Goal: Task Accomplishment & Management: Use online tool/utility

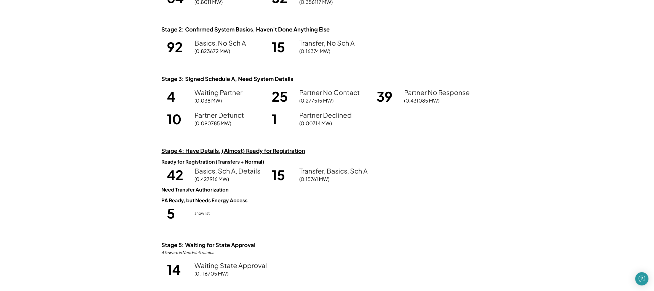
scroll to position [488, 0]
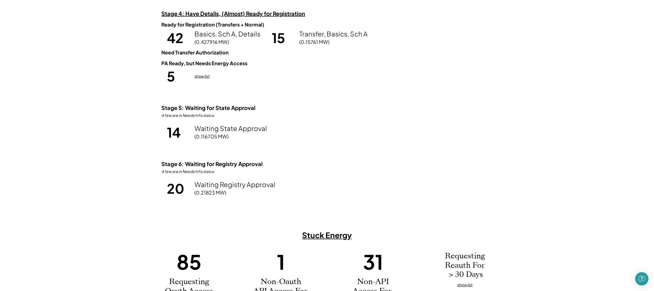
click at [204, 77] on u "show list" at bounding box center [202, 75] width 15 height 5
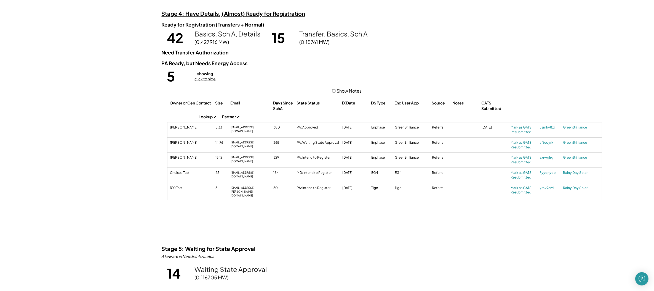
click at [214, 77] on u "click to hide" at bounding box center [205, 78] width 21 height 5
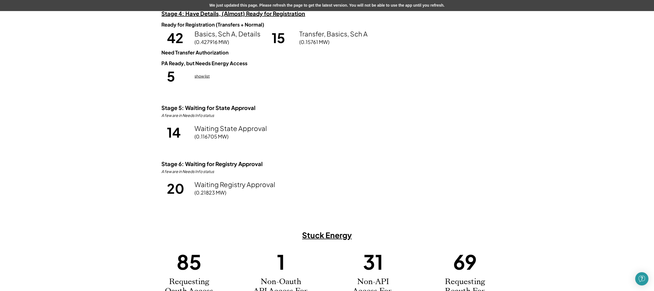
click at [254, 6] on div "We just updated this page. Please refresh the page to get the latest version. Y…" at bounding box center [327, 5] width 654 height 11
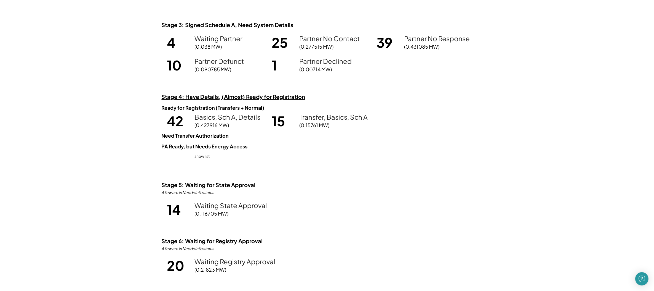
scroll to position [482, 0]
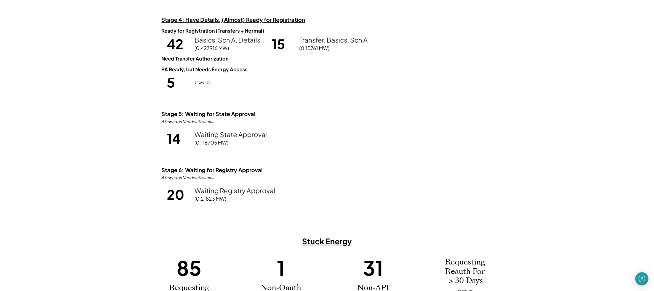
click at [201, 82] on u "show list" at bounding box center [202, 81] width 15 height 5
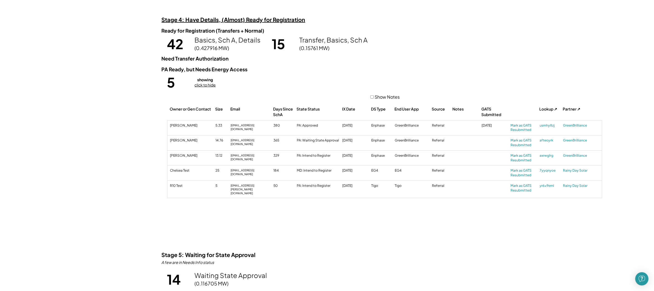
click at [202, 82] on u "click to hide" at bounding box center [205, 84] width 21 height 5
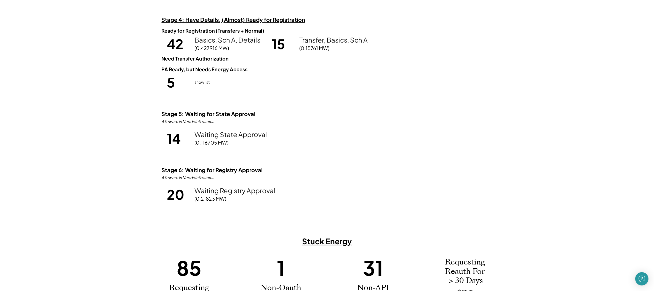
click at [202, 82] on u "show list" at bounding box center [202, 81] width 15 height 5
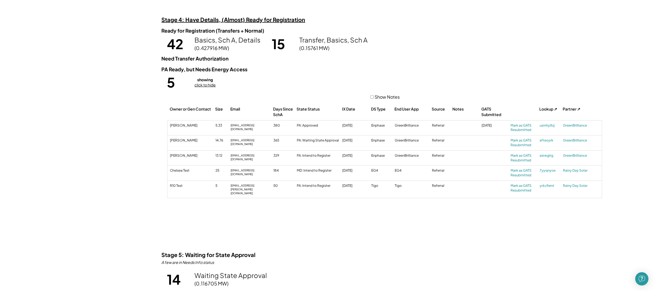
click at [202, 82] on u "click to hide" at bounding box center [205, 84] width 21 height 5
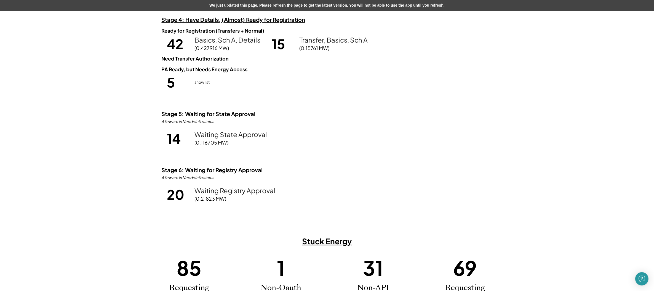
click at [246, 3] on div "We just updated this page. Please refresh the page to get the latest version. Y…" at bounding box center [327, 5] width 654 height 11
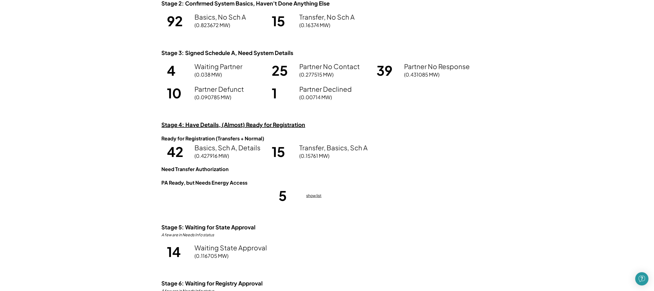
scroll to position [443, 0]
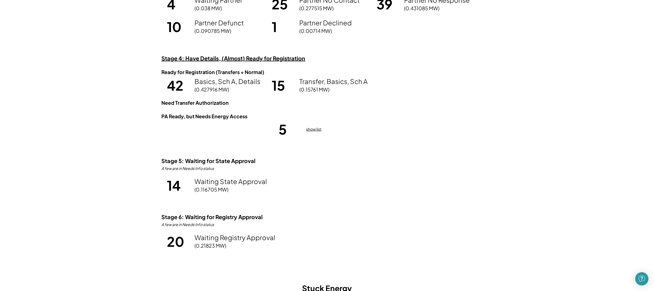
click at [319, 129] on u "show list" at bounding box center [314, 128] width 15 height 5
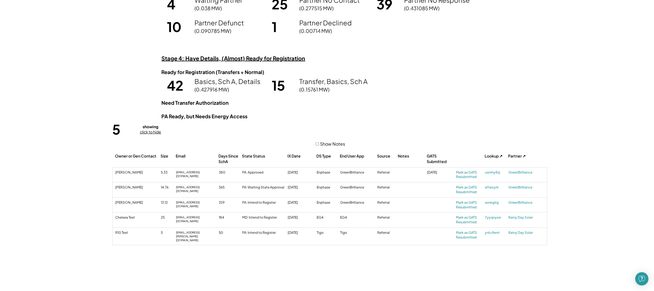
click at [151, 126] on strong "showing" at bounding box center [151, 126] width 16 height 5
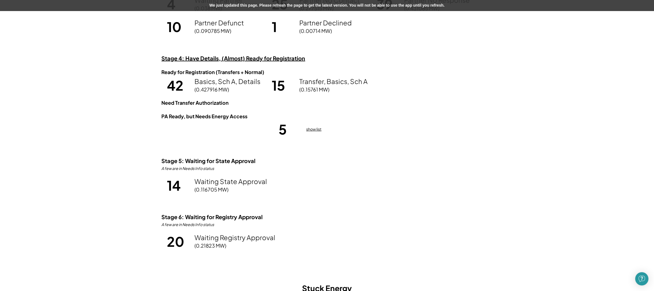
click at [282, 3] on div "We just updated this page. Please refresh the page to get the latest version. Y…" at bounding box center [327, 5] width 654 height 11
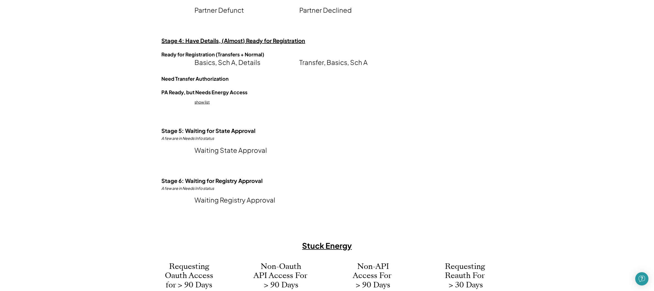
scroll to position [450, 0]
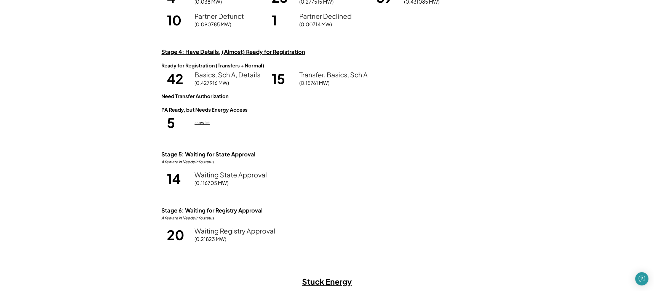
click at [208, 124] on u "show list" at bounding box center [202, 122] width 15 height 5
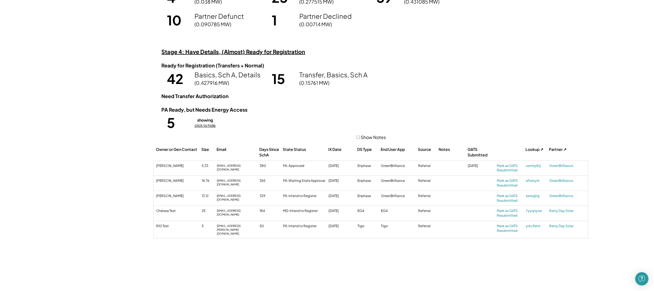
click at [207, 122] on strong "showing" at bounding box center [206, 119] width 16 height 5
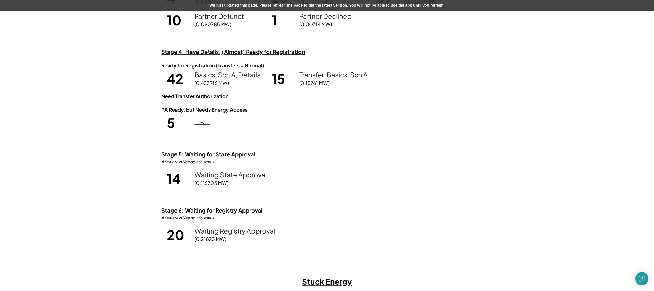
click at [291, 6] on div "We just updated this page. Please refresh the page to get the latest version. Y…" at bounding box center [327, 5] width 654 height 11
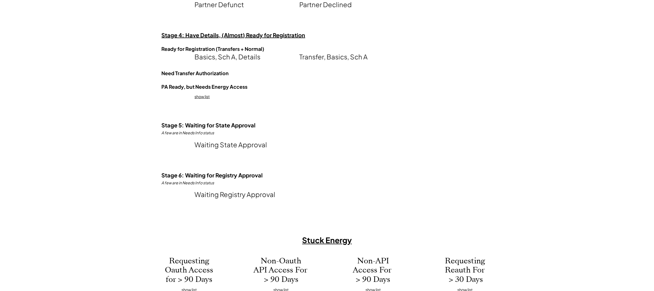
scroll to position [460, 0]
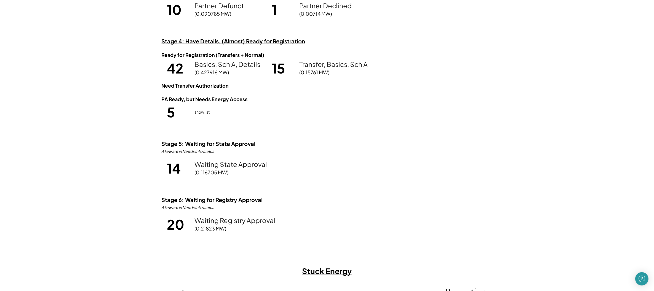
click at [198, 111] on u "show list" at bounding box center [202, 111] width 15 height 5
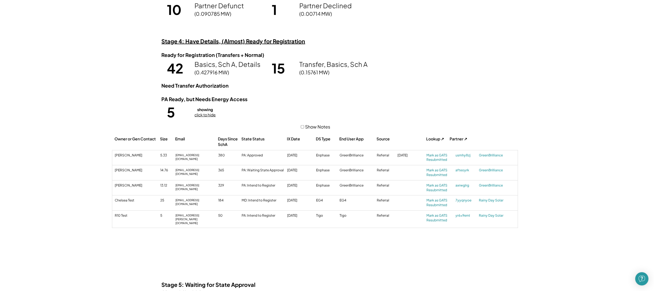
click at [316, 127] on label "Show Notes" at bounding box center [317, 127] width 25 height 6
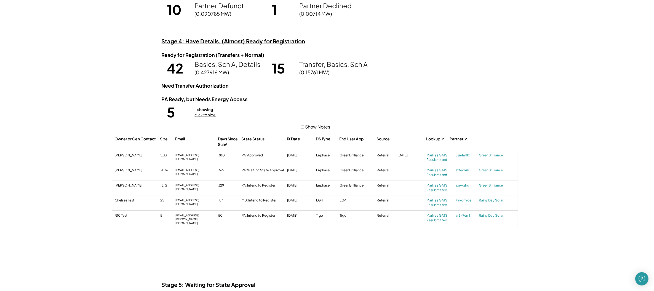
click at [316, 126] on label "Show Notes" at bounding box center [317, 127] width 25 height 6
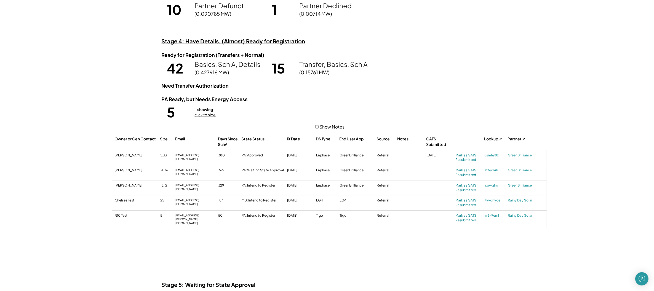
click at [212, 112] on u "click to hide" at bounding box center [205, 114] width 21 height 5
